Goal: Task Accomplishment & Management: Manage account settings

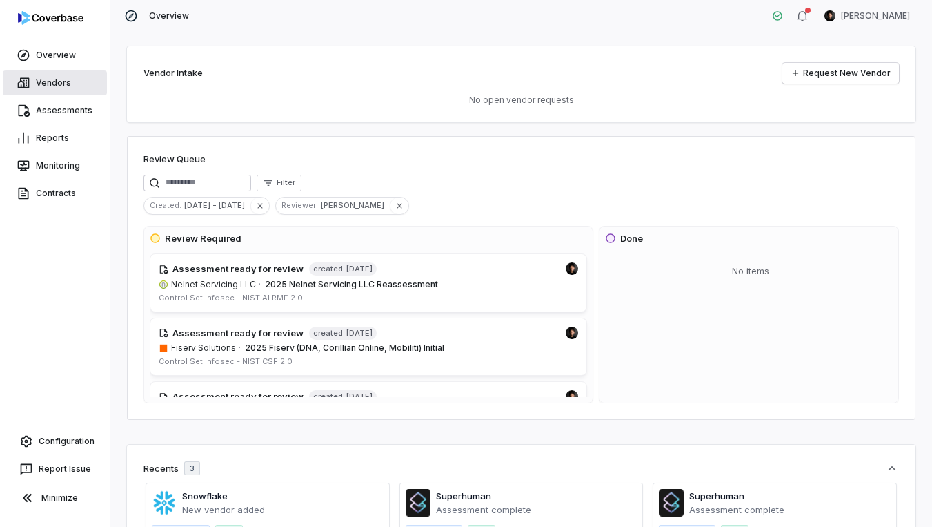
click at [72, 88] on link "Vendors" at bounding box center [55, 82] width 104 height 25
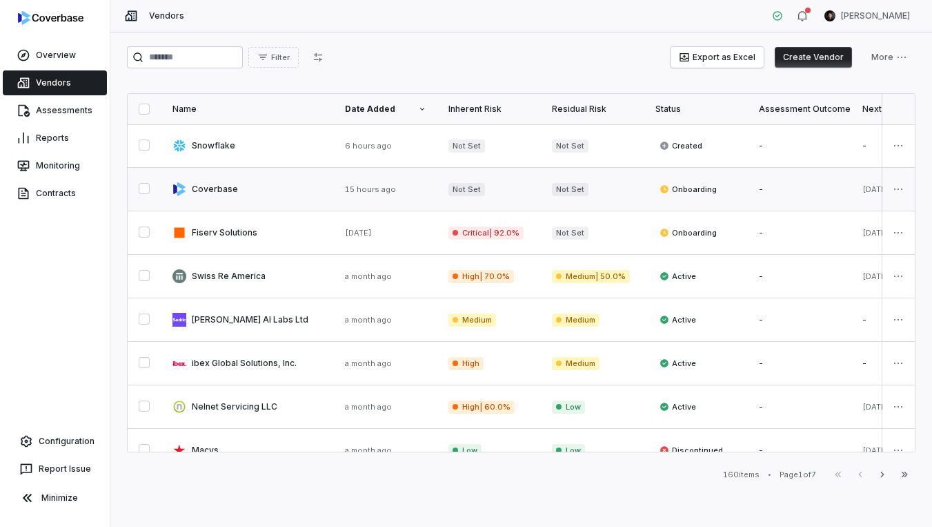
click at [259, 177] on link at bounding box center [247, 189] width 173 height 43
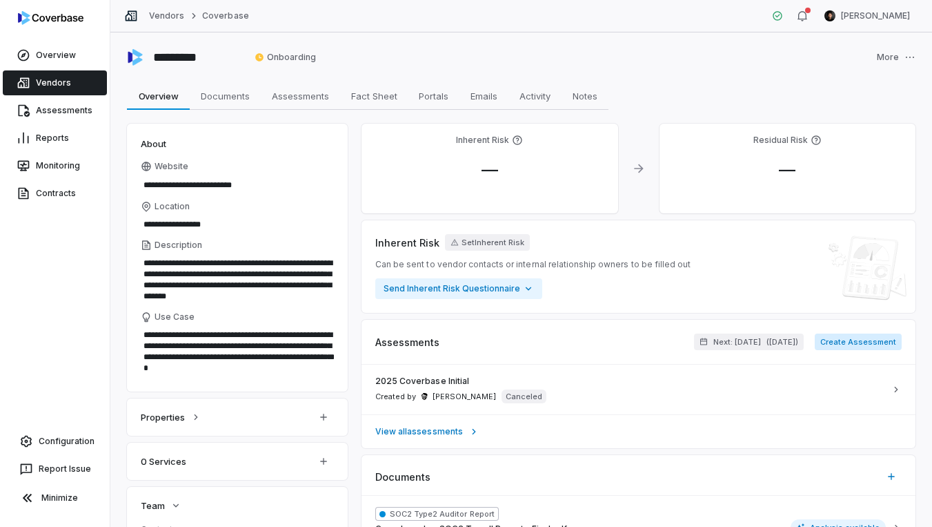
click at [841, 337] on button "Create Assessment" at bounding box center [858, 341] width 87 height 17
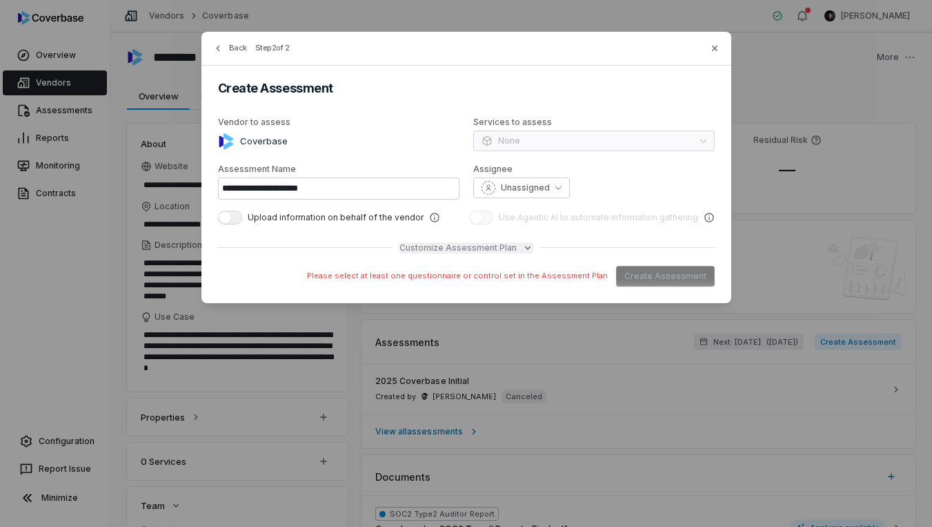
click at [433, 245] on span "Customize Assessment Plan" at bounding box center [458, 247] width 117 height 11
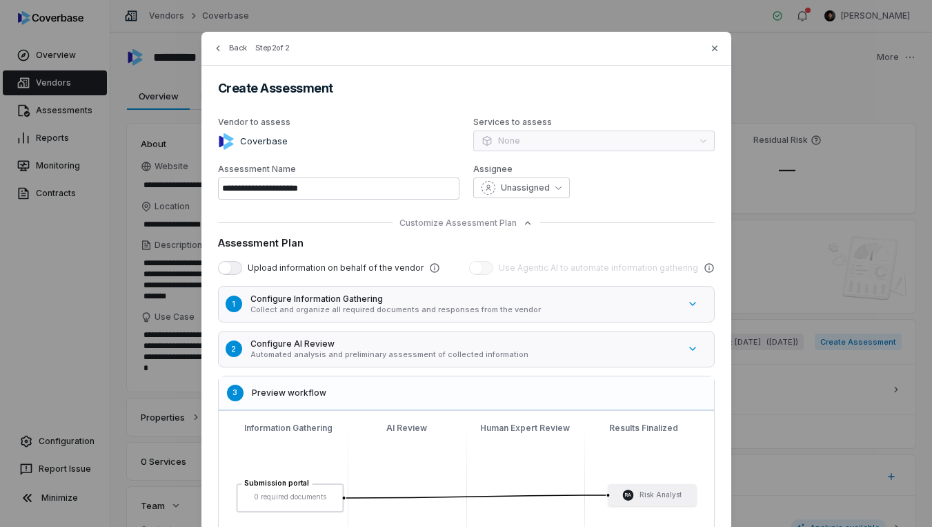
click at [337, 308] on p "Collect and organize all required documents and responses from the vendor" at bounding box center [464, 309] width 429 height 10
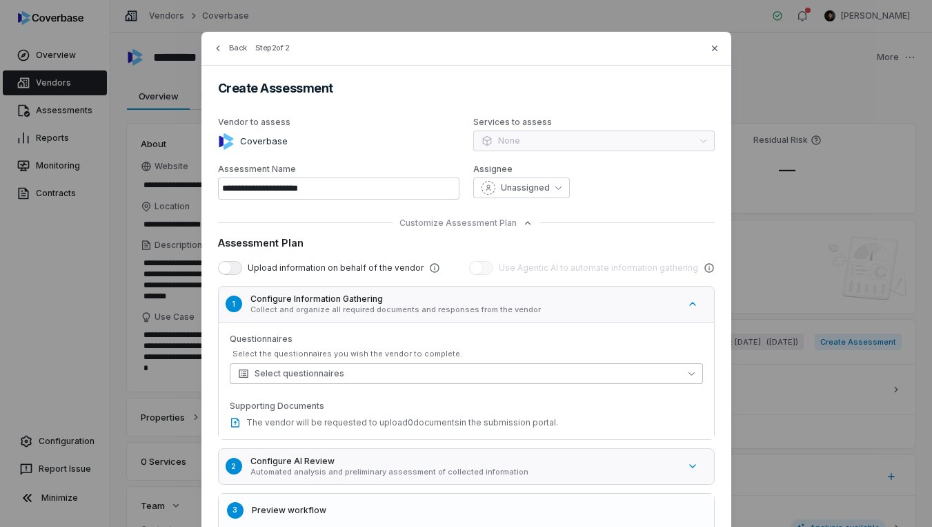
click at [331, 374] on span "Select questionnaires" at bounding box center [291, 373] width 106 height 11
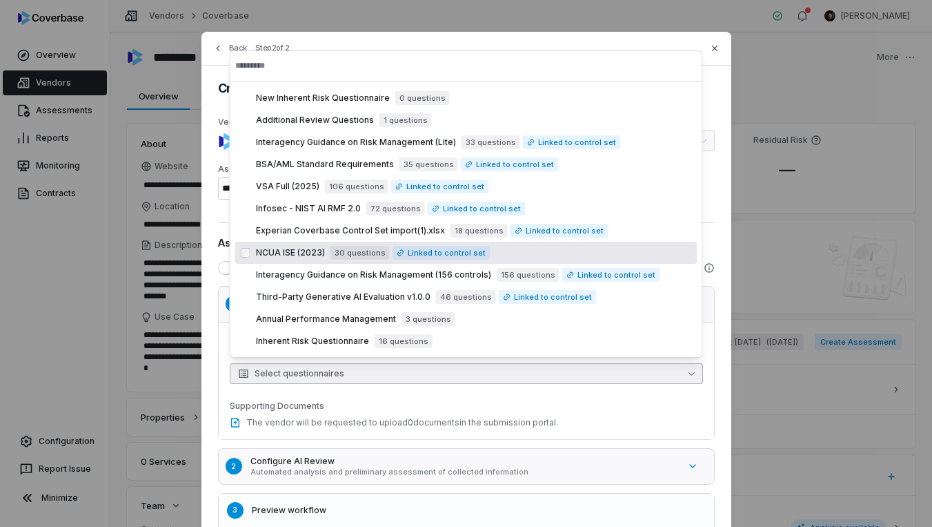
click at [311, 251] on span "NCUA ISE (2023)" at bounding box center [290, 252] width 69 height 11
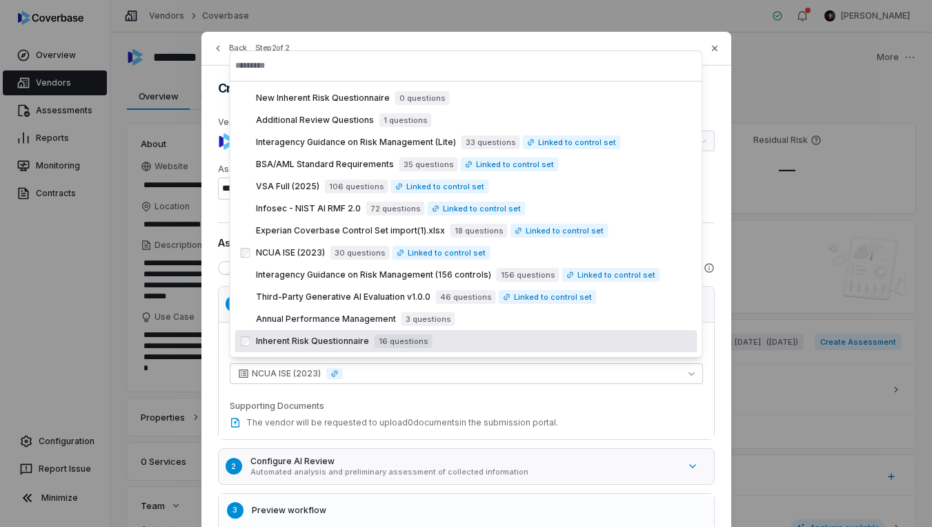
click at [620, 395] on div "Questionnaires Select the questionnaires you wish the vendor to complete. NCUA …" at bounding box center [466, 380] width 473 height 95
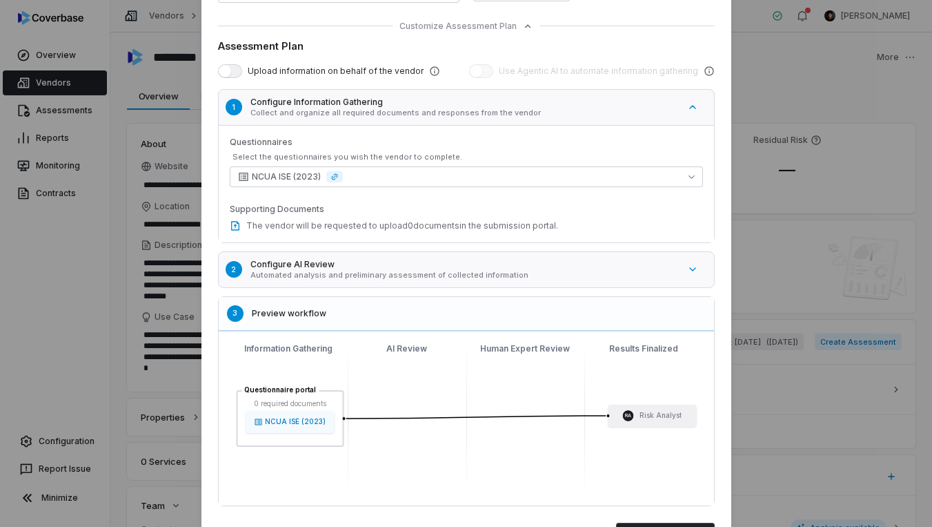
scroll to position [261, 0]
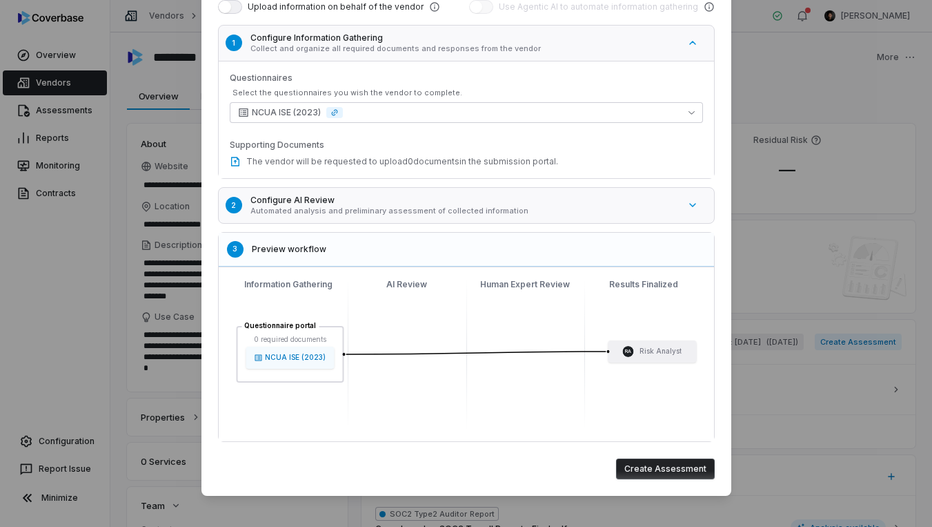
click at [658, 464] on button "Create Assessment" at bounding box center [665, 468] width 99 height 21
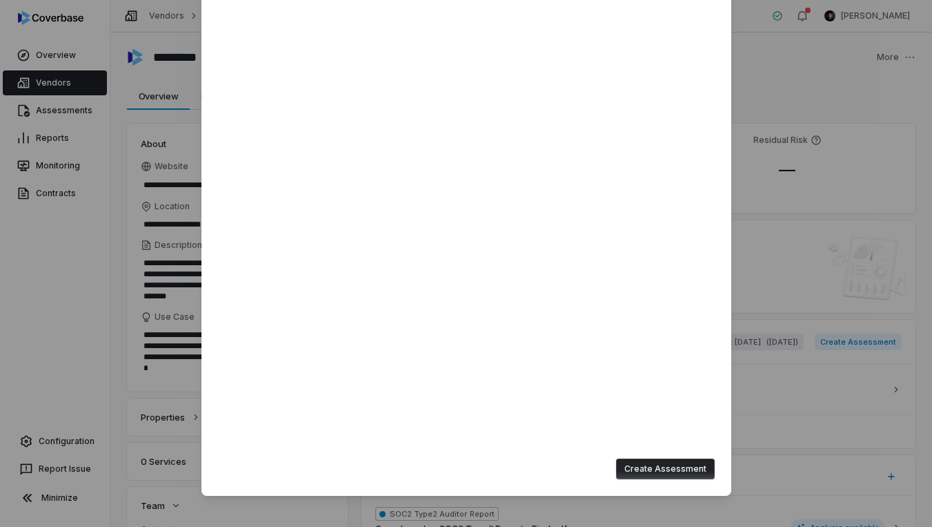
type input "**********"
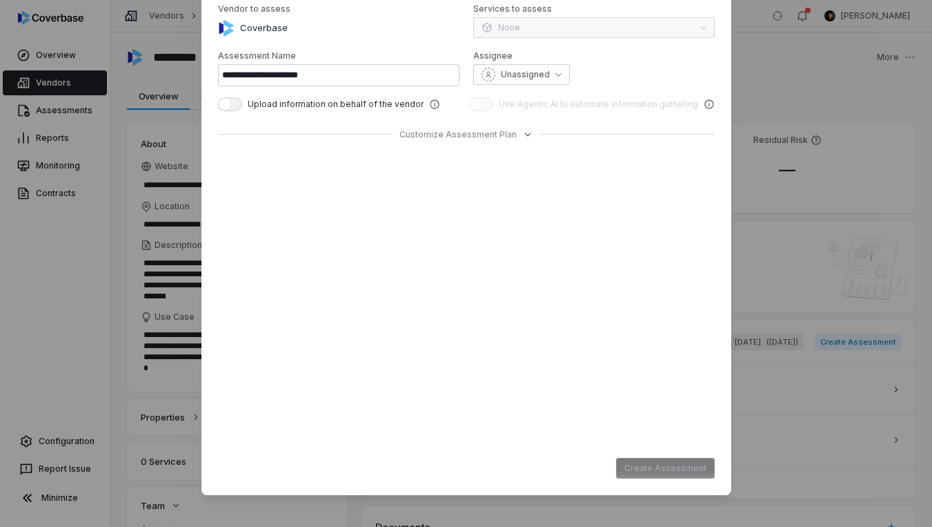
scroll to position [0, 0]
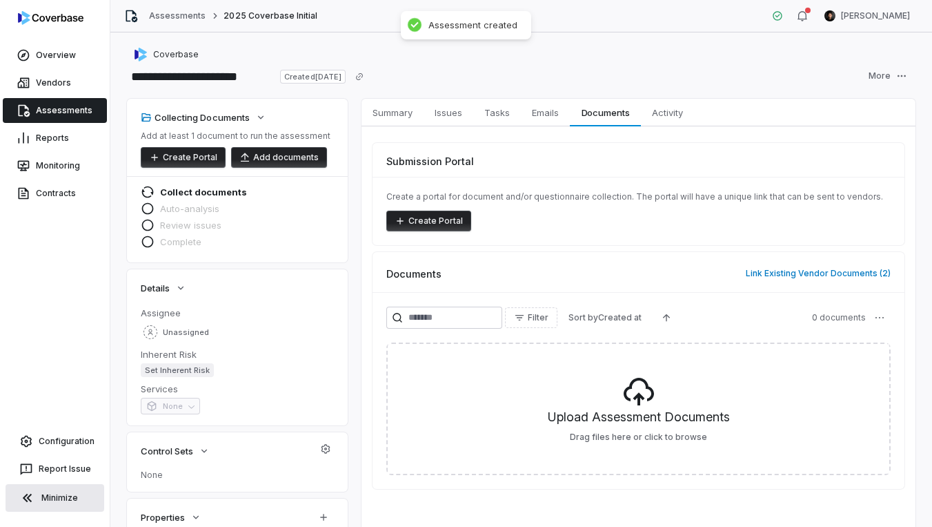
click at [73, 498] on button "Minimize" at bounding box center [55, 498] width 99 height 28
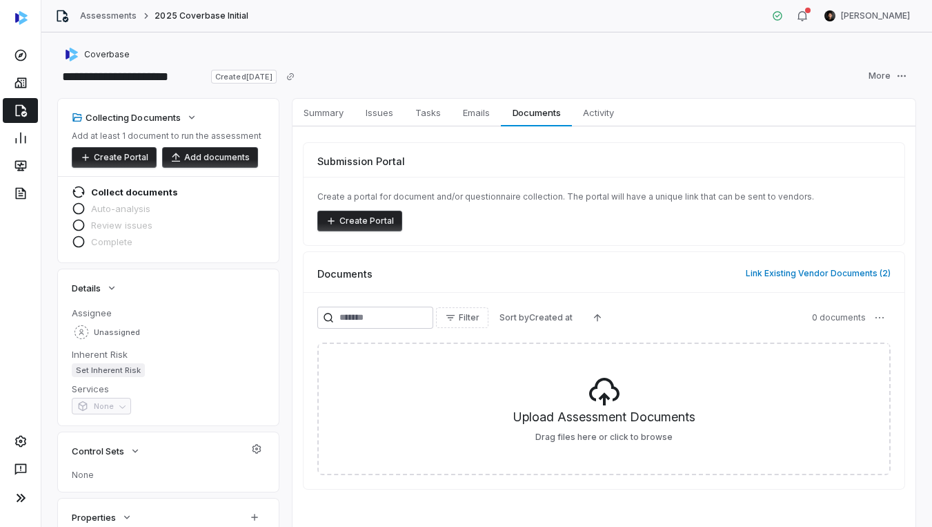
click at [363, 222] on button "Create Portal" at bounding box center [359, 220] width 85 height 21
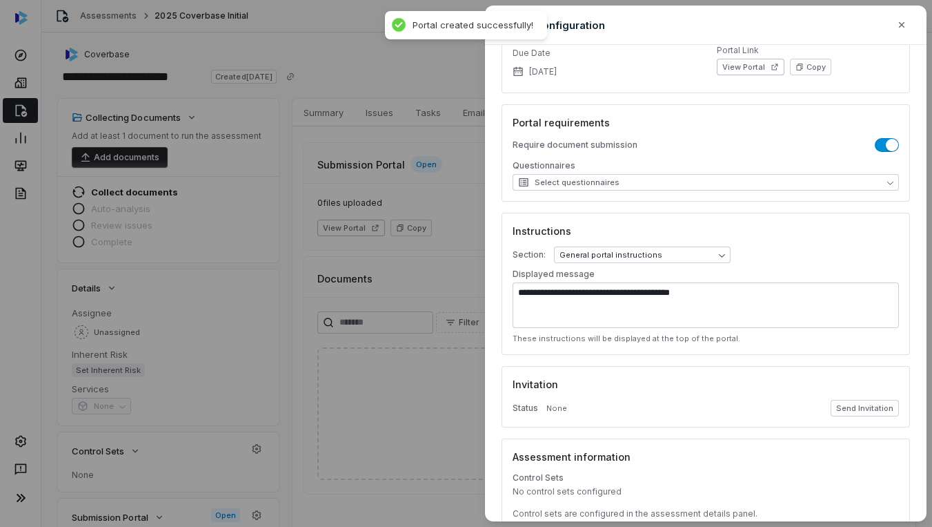
scroll to position [137, 0]
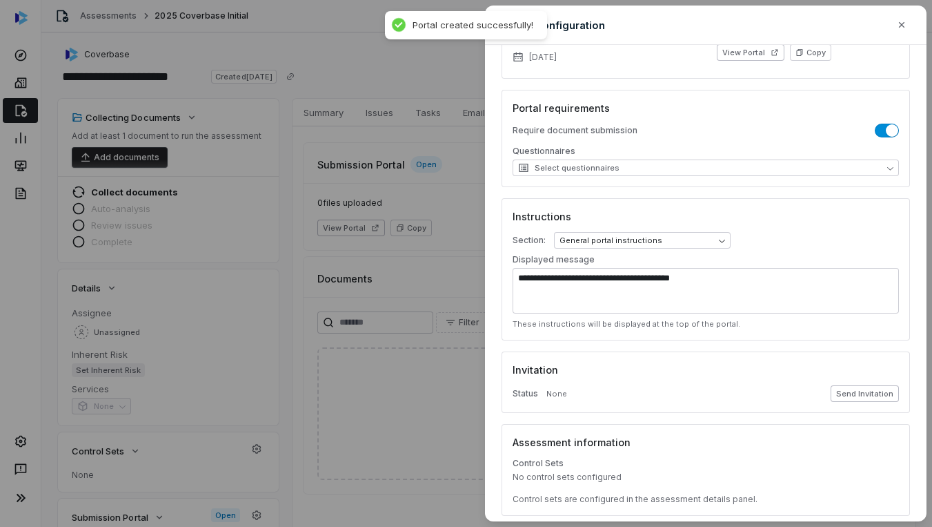
click at [858, 395] on button "Send Invitation" at bounding box center [865, 393] width 68 height 17
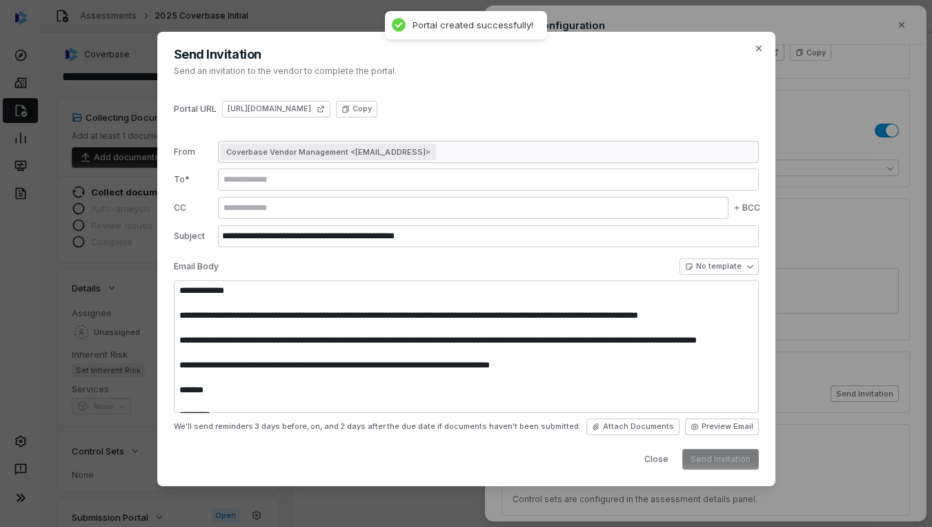
type textarea "**********"
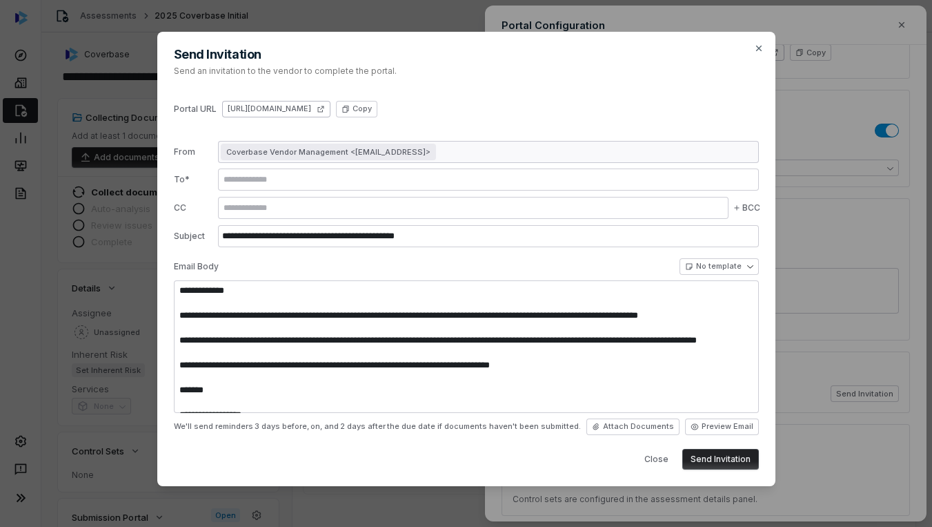
click at [325, 106] on icon at bounding box center [321, 109] width 8 height 8
click at [755, 46] on icon "button" at bounding box center [759, 48] width 11 height 11
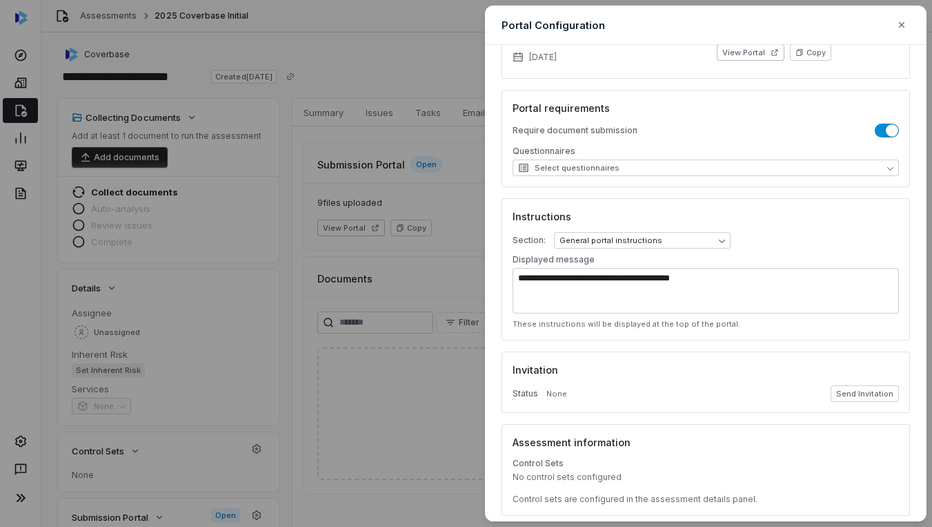
click at [25, 112] on div "**********" at bounding box center [466, 263] width 932 height 527
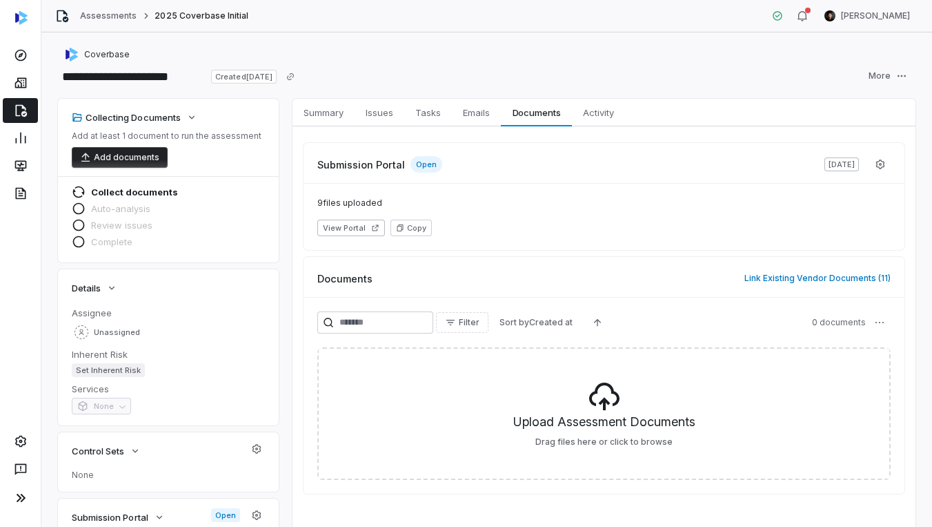
click at [17, 112] on icon at bounding box center [21, 111] width 14 height 14
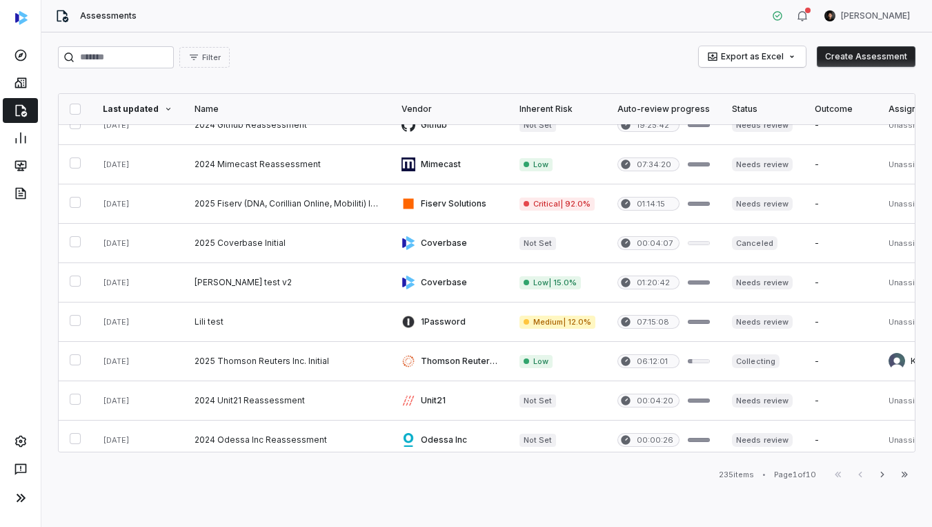
scroll to position [272, 0]
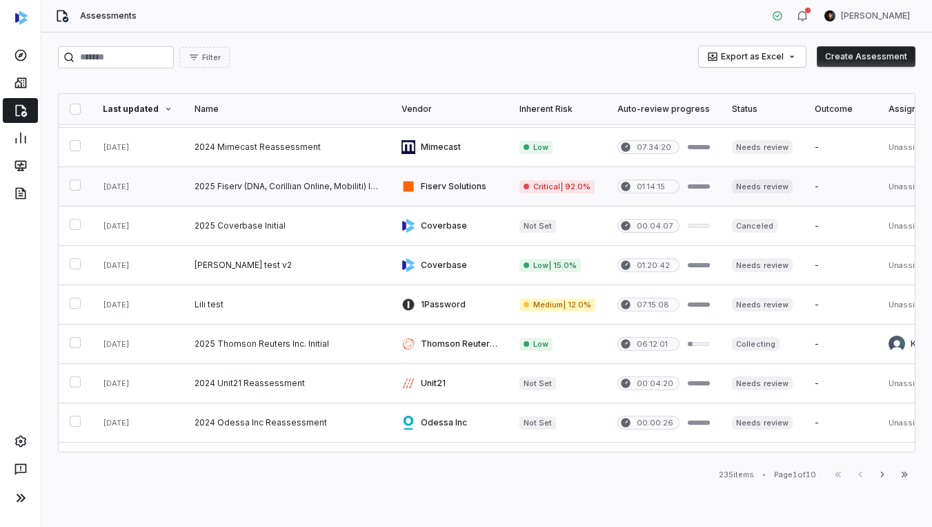
click at [282, 193] on link at bounding box center [287, 186] width 207 height 39
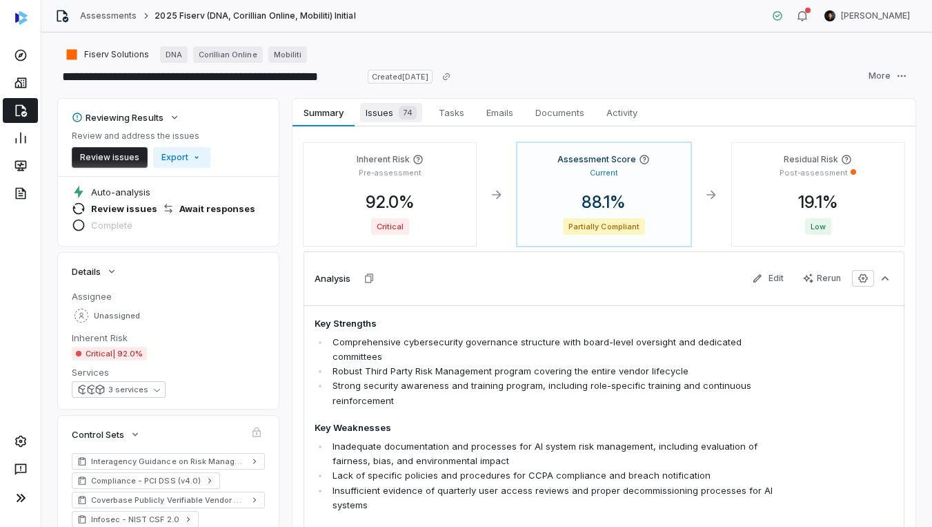
click at [402, 120] on span "Issues 74" at bounding box center [391, 112] width 62 height 19
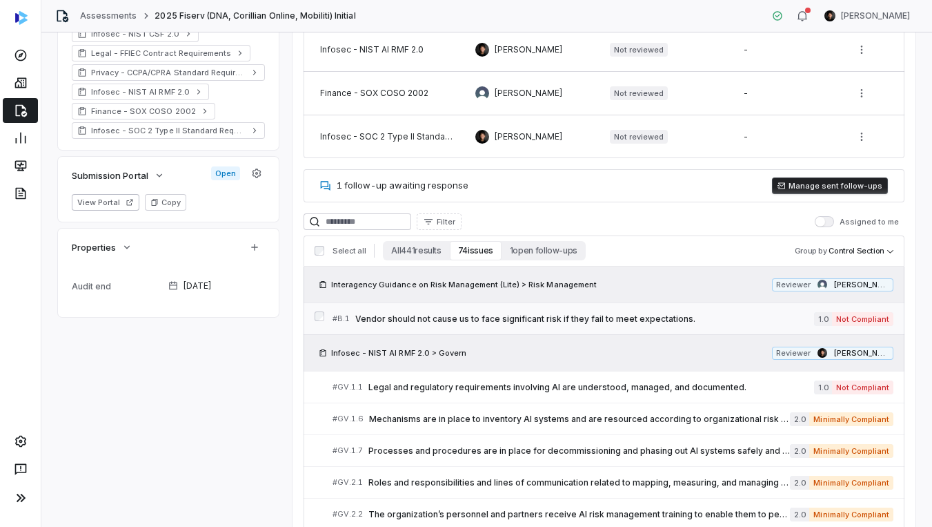
scroll to position [486, 0]
click at [495, 413] on span "Mechanisms are in place to inventory AI systems and are resourced according to …" at bounding box center [579, 418] width 421 height 11
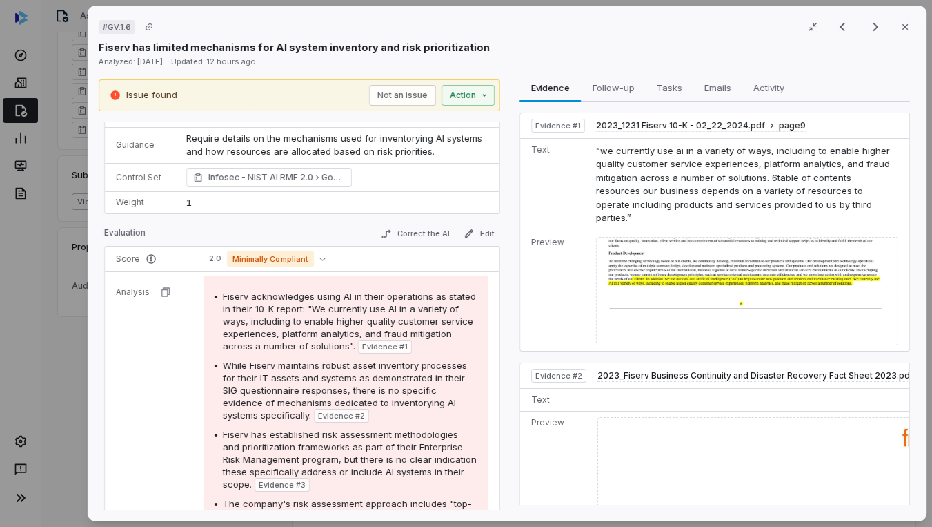
scroll to position [96, 0]
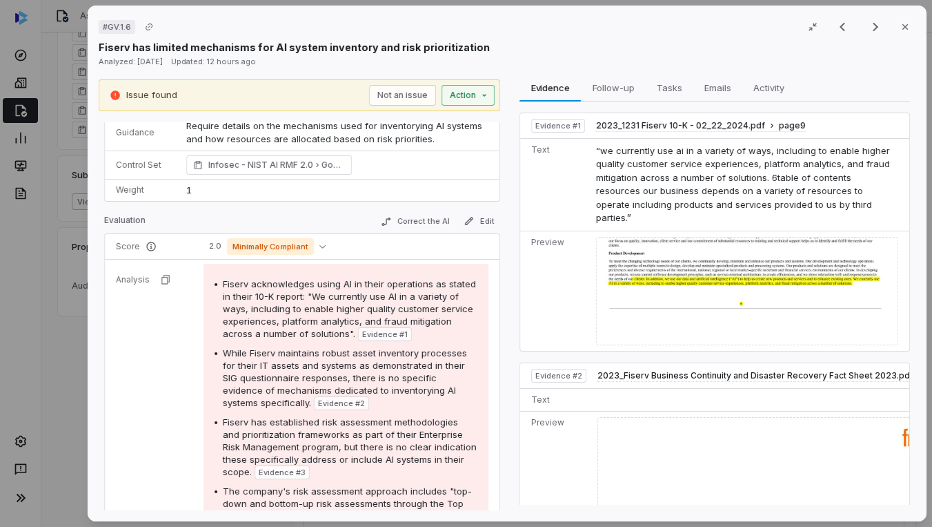
click at [449, 90] on button "Action" at bounding box center [468, 95] width 53 height 21
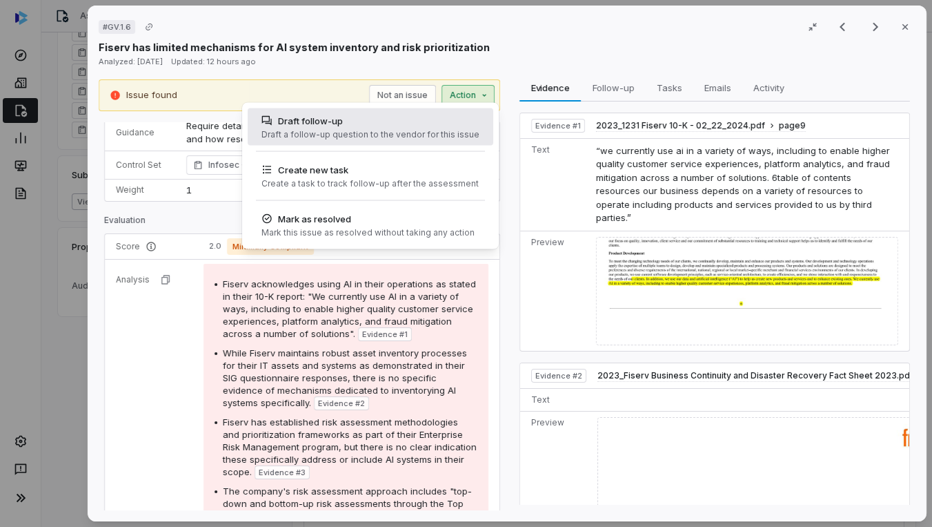
click at [439, 114] on div "Draft follow-up" at bounding box center [371, 121] width 218 height 14
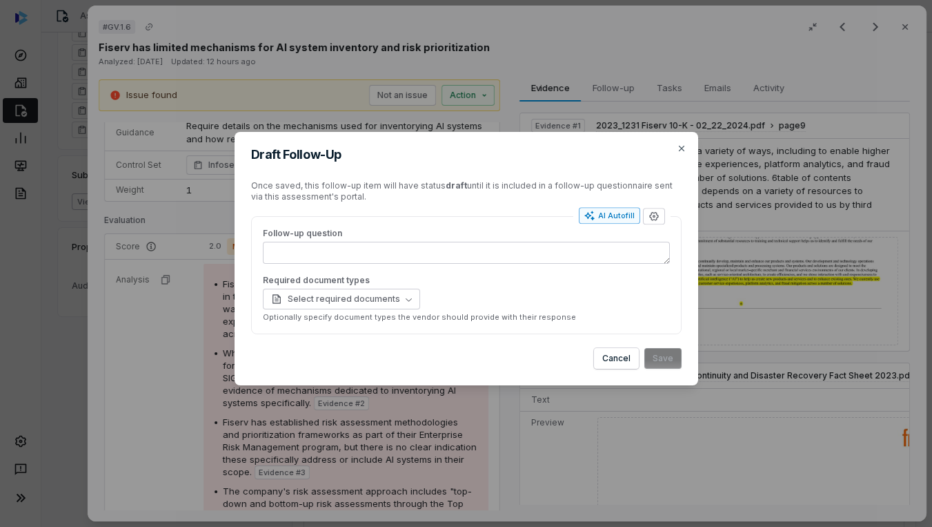
click at [605, 217] on div "AI Autofill" at bounding box center [609, 215] width 50 height 11
type textarea "*"
type textarea "**********"
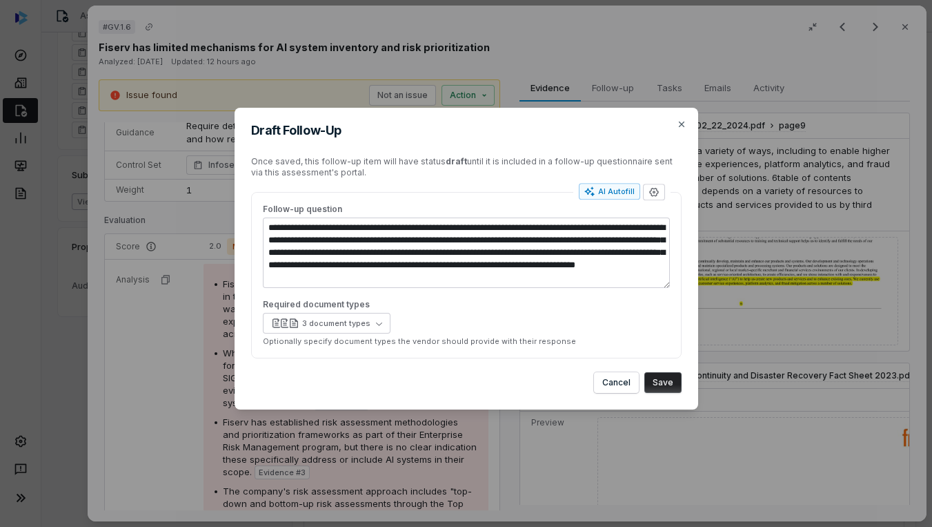
click at [39, 214] on div "**********" at bounding box center [466, 263] width 932 height 355
type textarea "*"
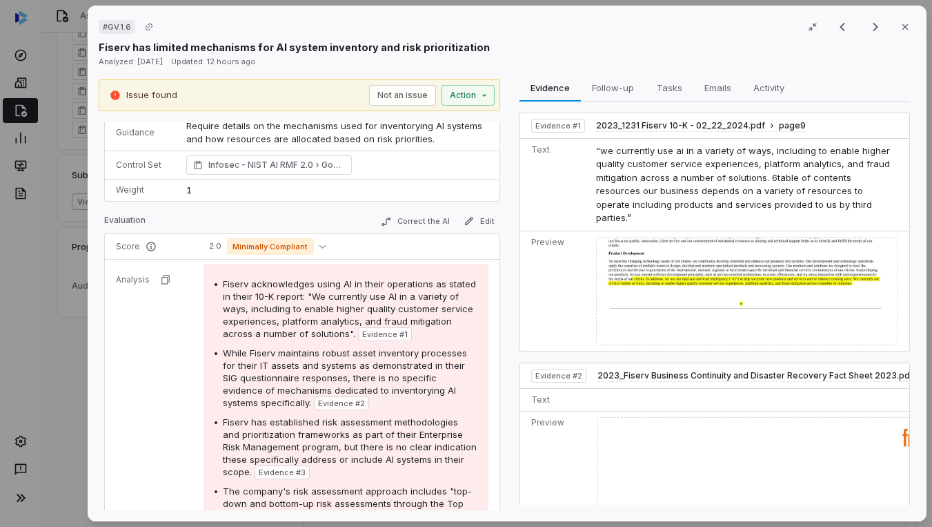
click at [28, 445] on div "# GV.1.6 Result 5 of 25 Close Fiserv has limited mechanisms for AI system inven…" at bounding box center [466, 263] width 932 height 527
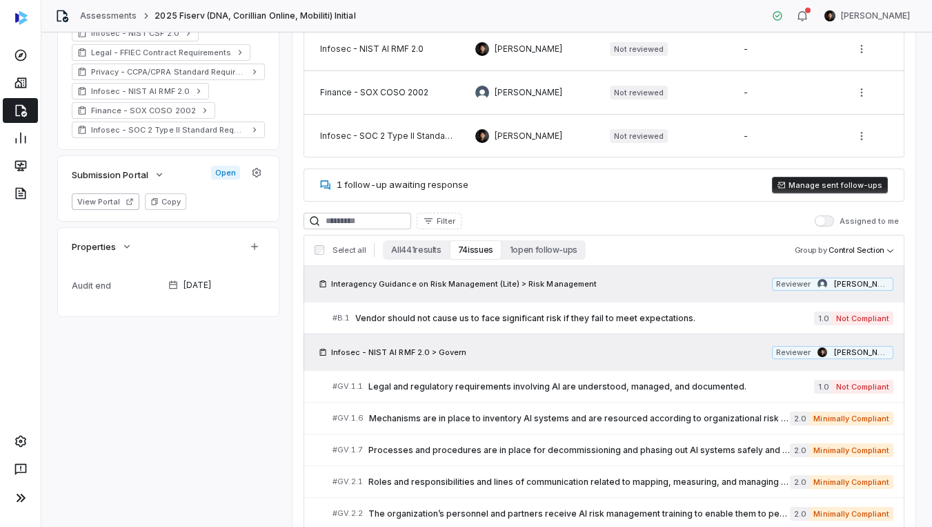
click at [17, 444] on icon at bounding box center [19, 441] width 11 height 12
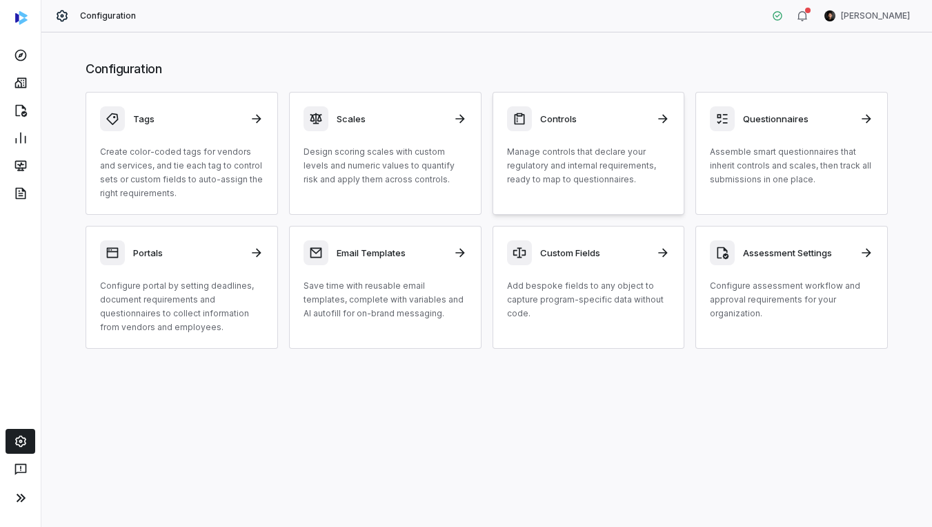
click at [596, 155] on p "Manage controls that declare your regulatory and internal requirements, ready t…" at bounding box center [589, 165] width 164 height 41
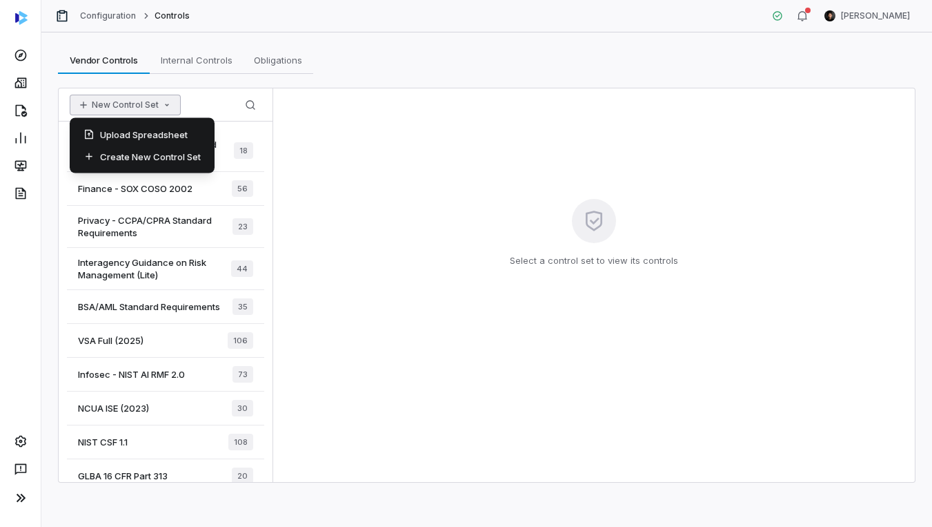
click at [104, 103] on button "New Control Set" at bounding box center [125, 105] width 111 height 21
click at [130, 150] on div "Create New Control Set" at bounding box center [142, 157] width 134 height 22
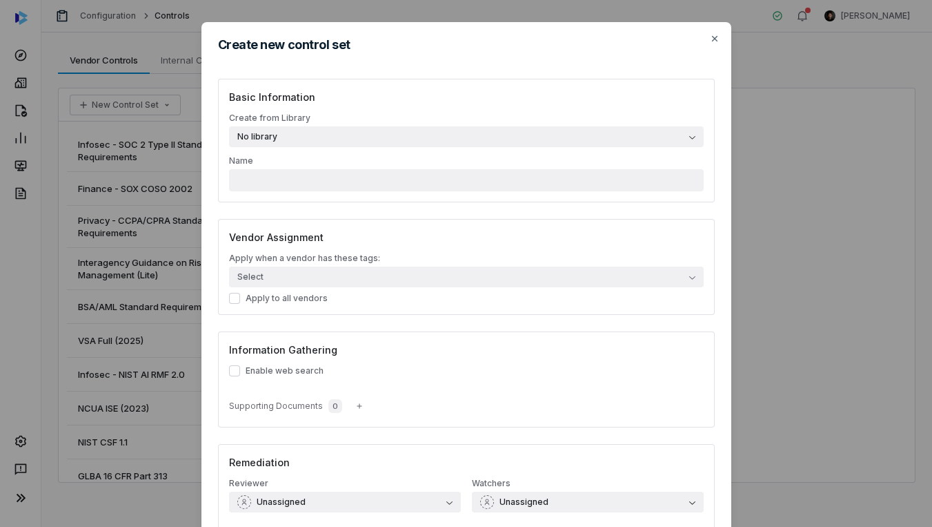
click at [370, 137] on button "No library" at bounding box center [466, 136] width 475 height 21
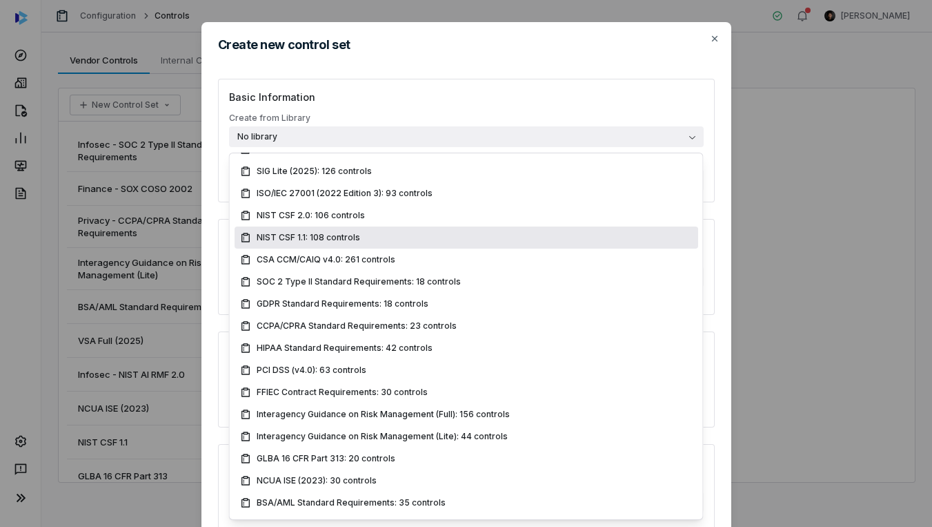
scroll to position [77, 0]
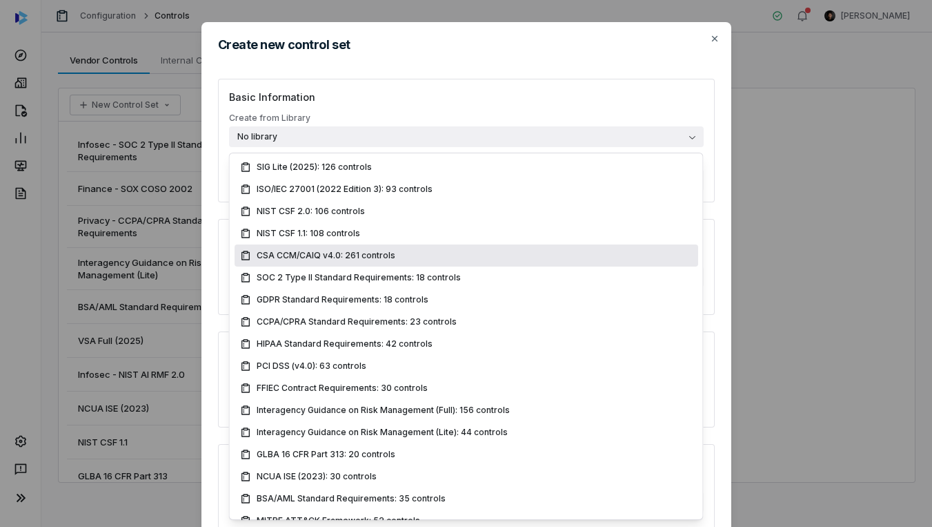
click at [68, 205] on div "Create new control set Basic Information Create from Library No library Name Ve…" at bounding box center [466, 331] width 932 height 662
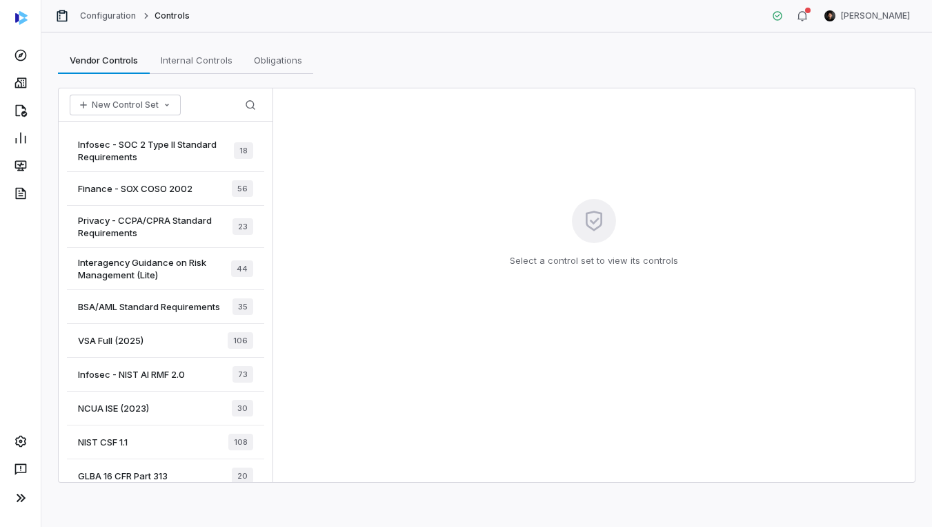
click at [19, 41] on div at bounding box center [20, 55] width 41 height 28
click at [20, 57] on icon at bounding box center [21, 55] width 14 height 14
